Goal: Information Seeking & Learning: Learn about a topic

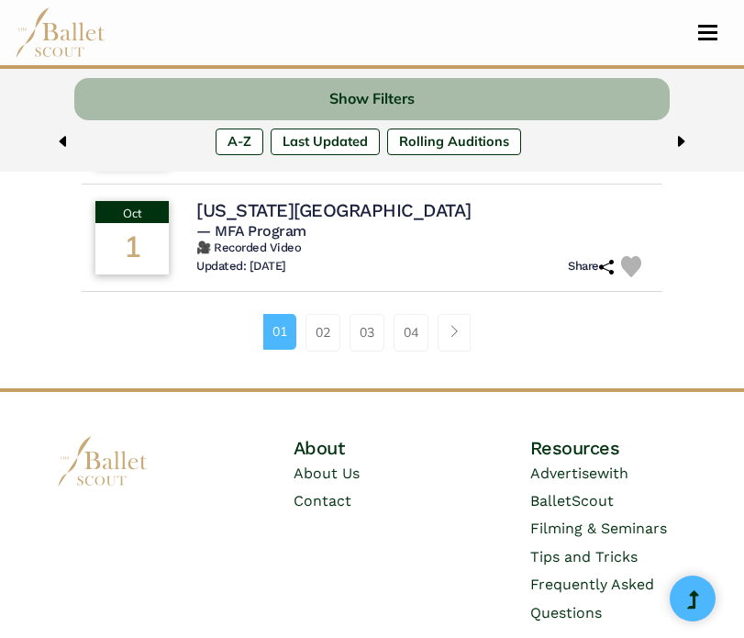
scroll to position [1358, 0]
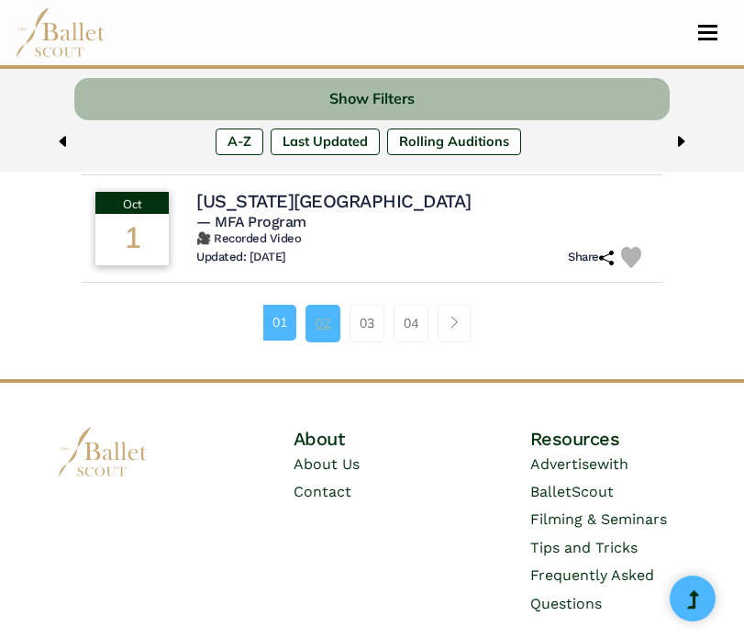
click at [328, 339] on link "02" at bounding box center [322, 323] width 35 height 37
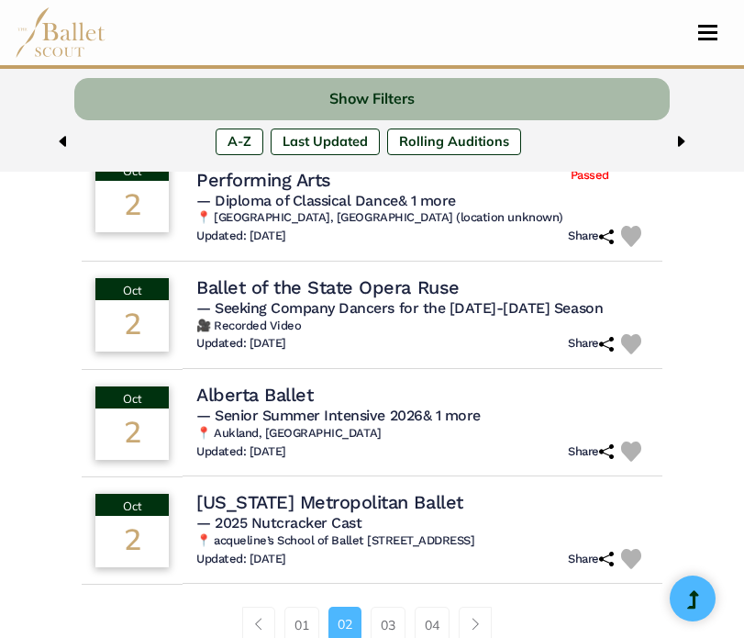
scroll to position [1131, 0]
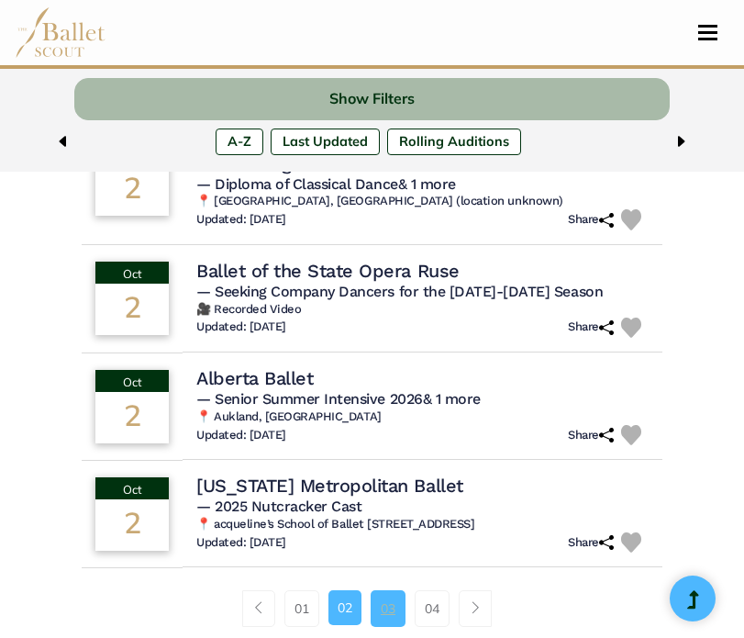
click at [390, 590] on link "03" at bounding box center [388, 608] width 35 height 37
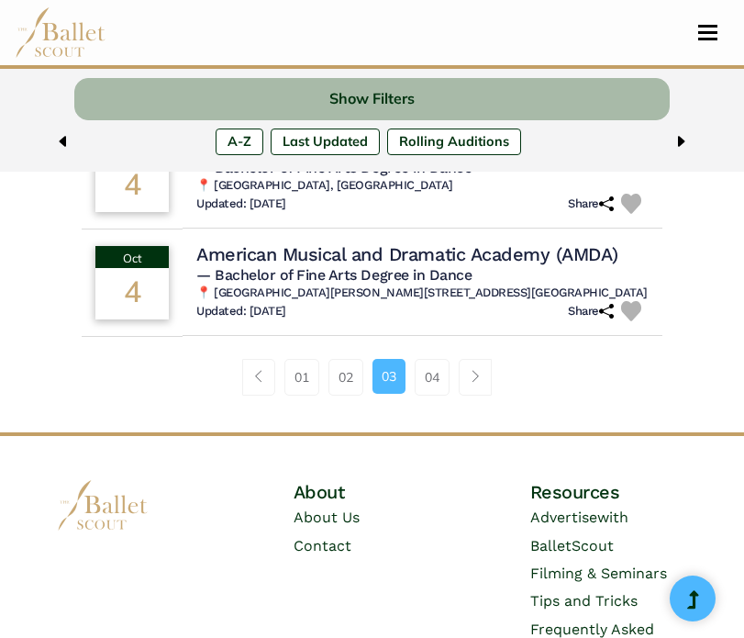
scroll to position [1382, 0]
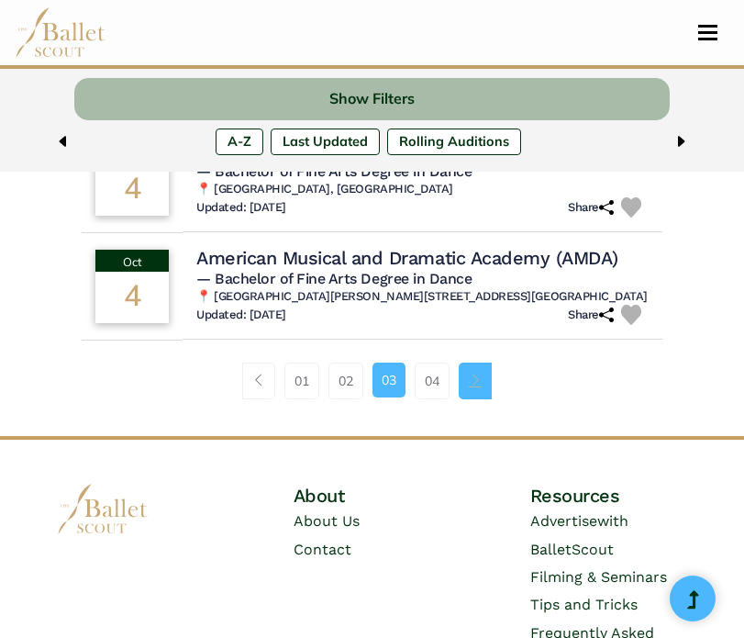
click at [470, 386] on span "Page navigation example" at bounding box center [475, 379] width 13 height 13
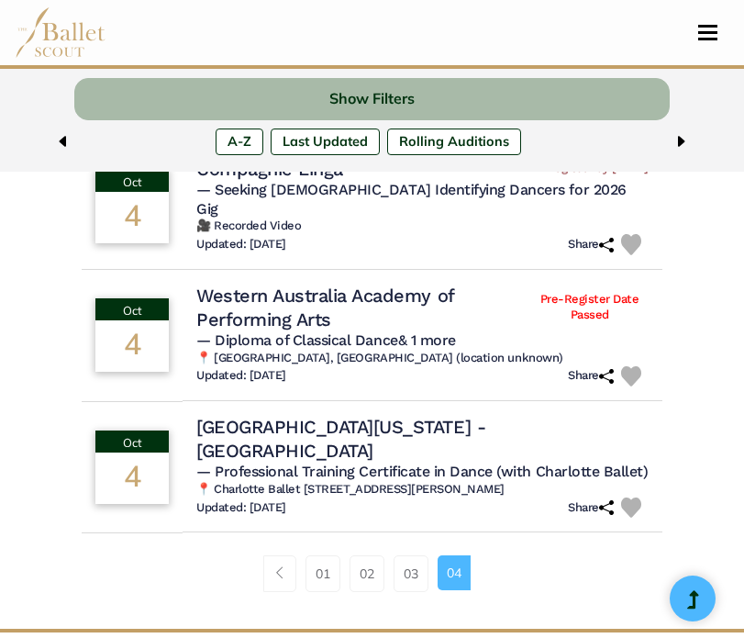
scroll to position [506, 0]
